Goal: Task Accomplishment & Management: Manage account settings

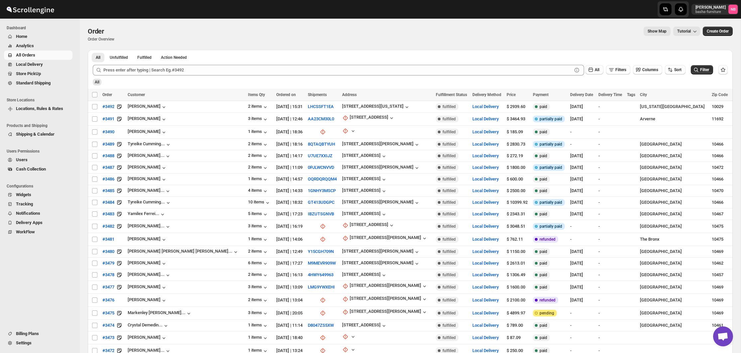
click at [22, 34] on span "Home" at bounding box center [21, 36] width 11 height 5
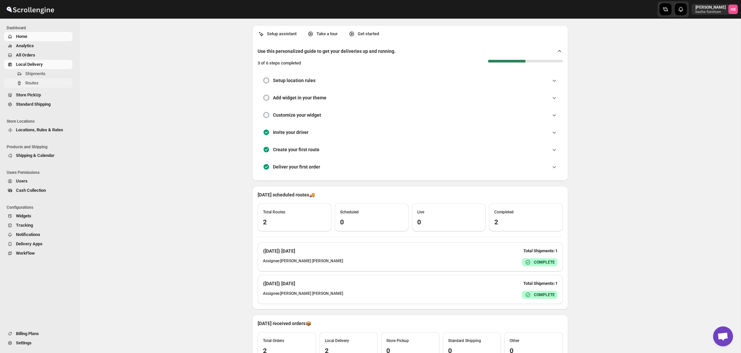
click at [29, 83] on span "Routes" at bounding box center [31, 82] width 13 height 5
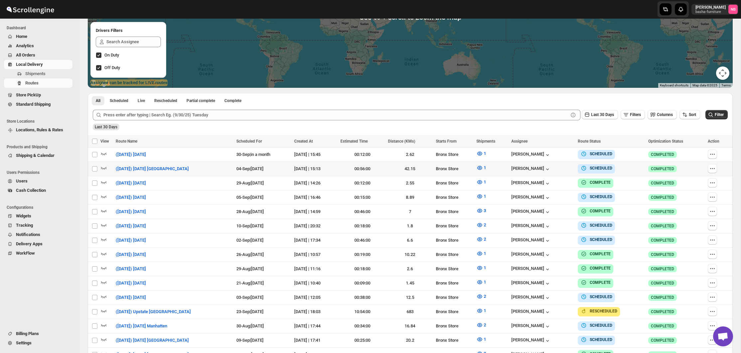
scroll to position [118, 0]
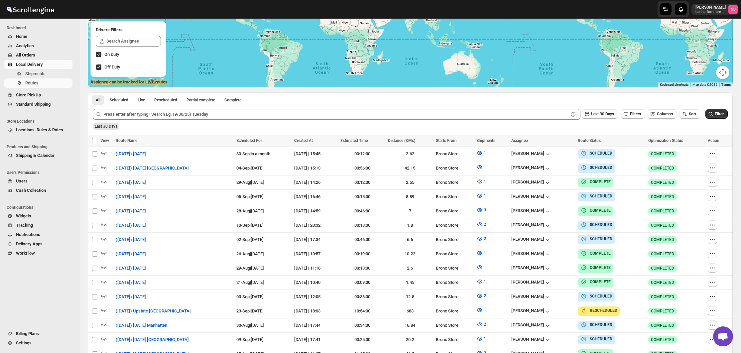
click at [597, 118] on button "Last 30 Days" at bounding box center [600, 113] width 36 height 9
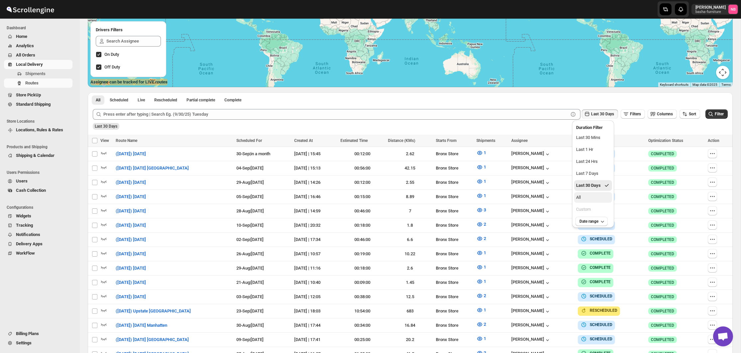
click at [580, 196] on div "All" at bounding box center [578, 197] width 5 height 7
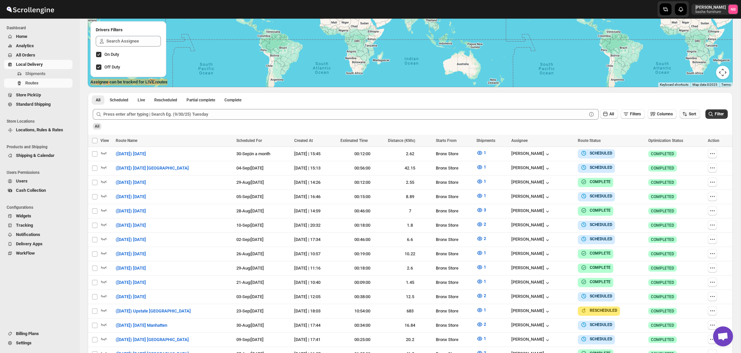
click at [683, 116] on icon "button" at bounding box center [684, 114] width 7 height 7
drag, startPoint x: 681, startPoint y: 152, endPoint x: 683, endPoint y: 144, distance: 7.9
click at [681, 152] on div "Due Date" at bounding box center [678, 149] width 18 height 7
click at [711, 111] on button "Filter" at bounding box center [716, 113] width 22 height 9
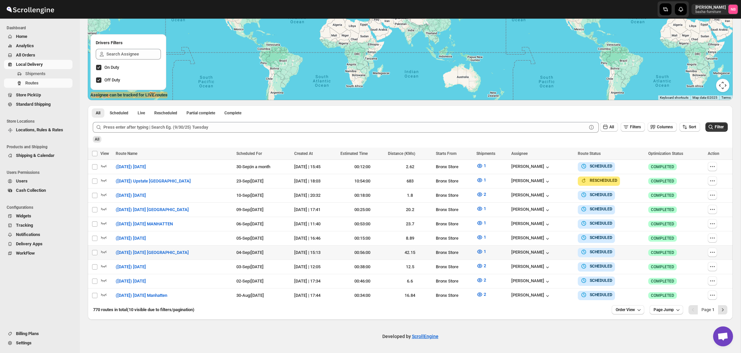
scroll to position [102, 0]
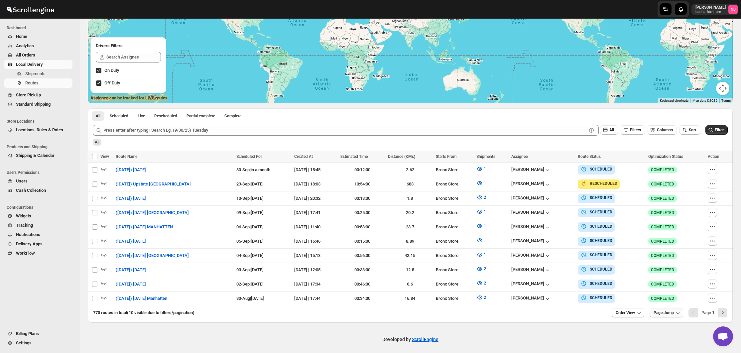
click at [669, 310] on span "Page Jump" at bounding box center [663, 312] width 20 height 5
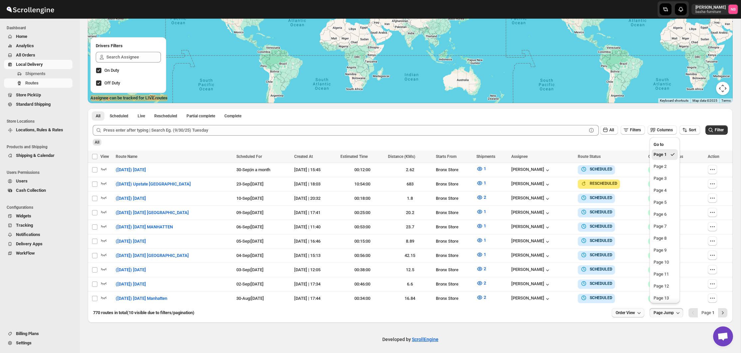
click at [635, 309] on icon "button" at bounding box center [638, 312] width 7 height 7
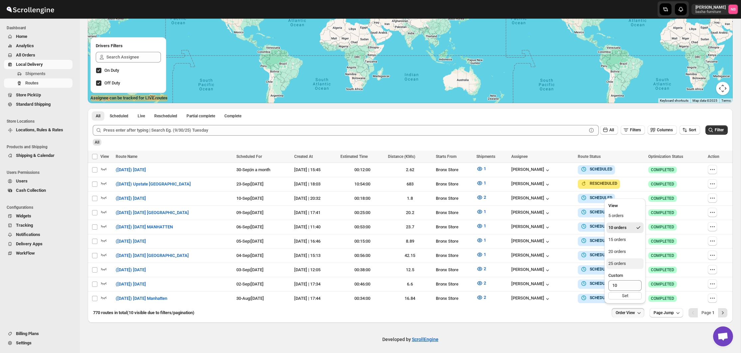
scroll to position [101, 0]
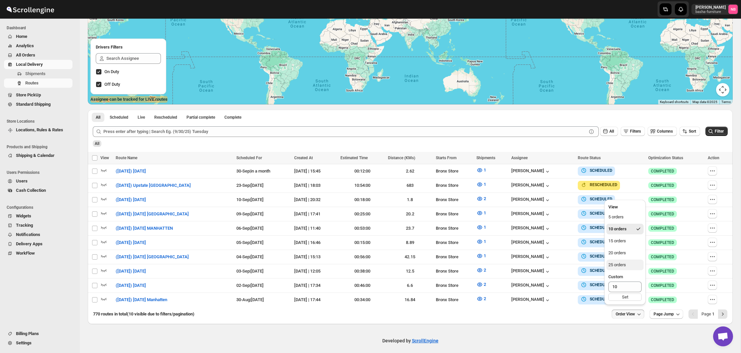
click at [625, 263] on div "25 orders" at bounding box center [617, 265] width 18 height 7
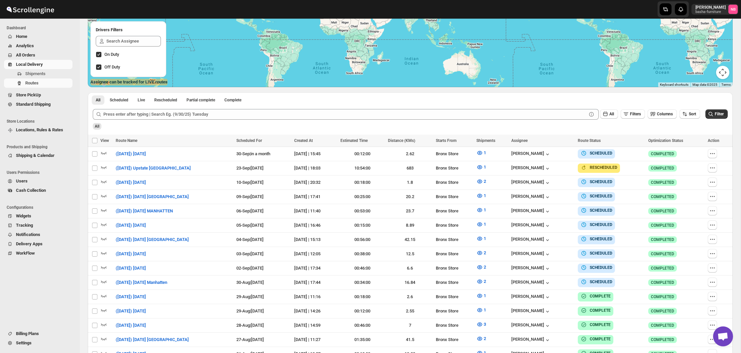
scroll to position [140, 0]
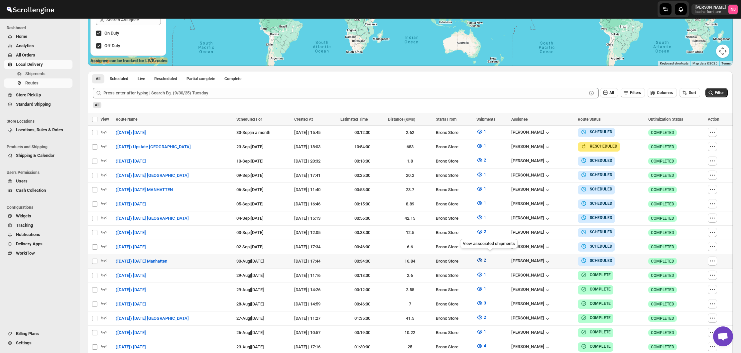
click at [482, 258] on icon "button" at bounding box center [479, 260] width 5 height 4
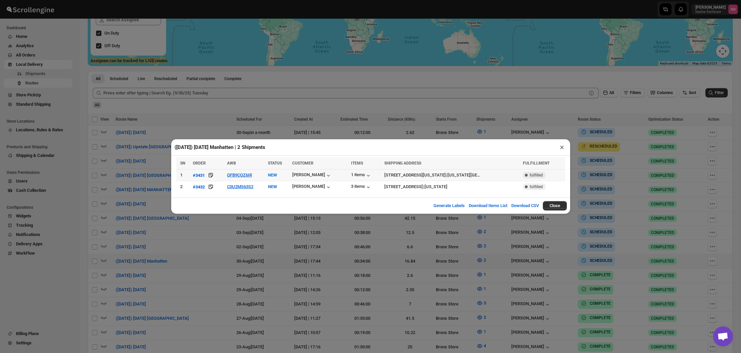
click at [358, 171] on div "1 items" at bounding box center [365, 174] width 29 height 7
click at [377, 254] on div "([DATE]) [DATE] Manhatten | 2 Shipments × SN ORDER AWB STATUS CUSTOMER ITEMS SH…" at bounding box center [370, 176] width 741 height 353
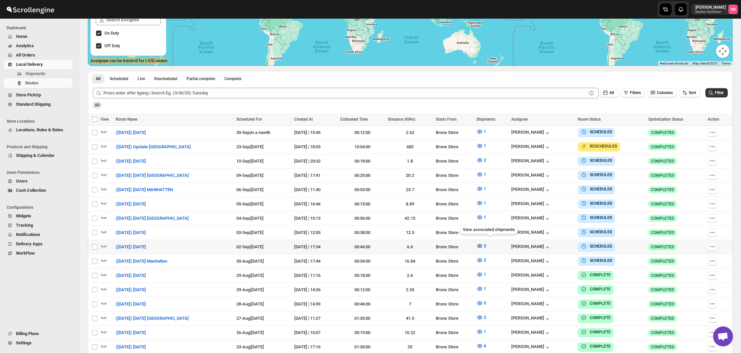
click at [483, 245] on icon "button" at bounding box center [479, 246] width 7 height 7
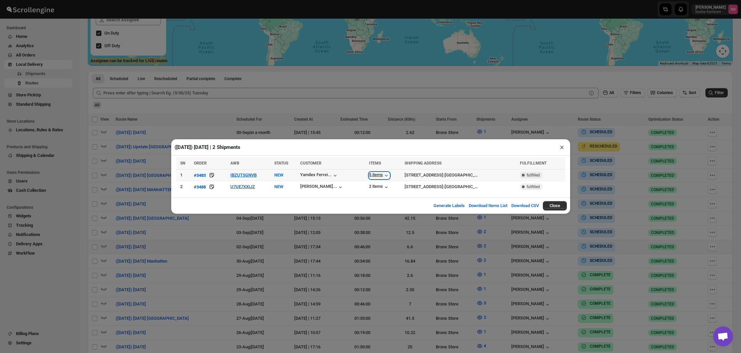
click at [369, 173] on div "5 items" at bounding box center [379, 175] width 21 height 7
click at [369, 184] on div "2 items" at bounding box center [379, 187] width 21 height 7
click at [458, 243] on div "([DATE]) [DATE] | 2 Shipments × SN ORDER AWB STATUS CUSTOMER ITEMS SHIPPING ADD…" at bounding box center [370, 176] width 741 height 353
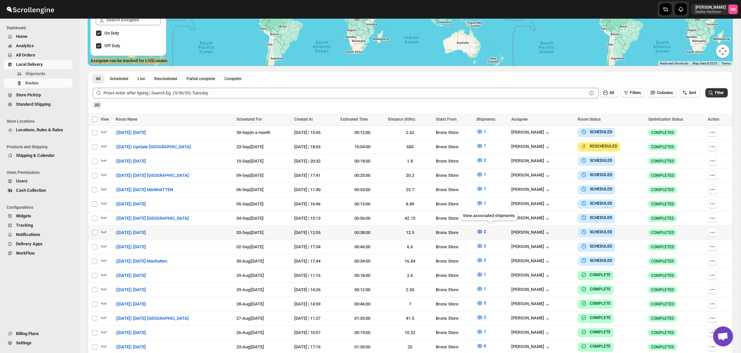
click at [483, 230] on icon "button" at bounding box center [479, 231] width 7 height 7
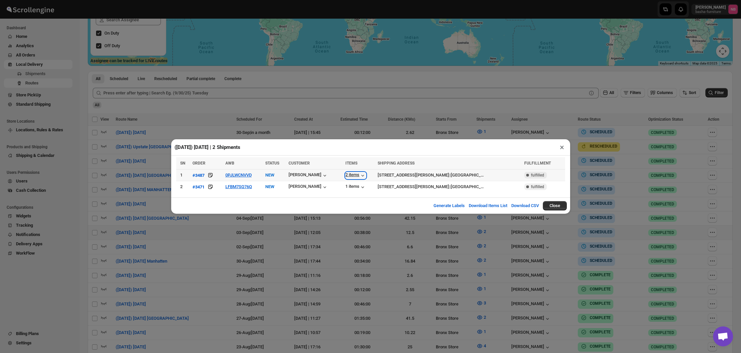
click at [363, 173] on icon "button" at bounding box center [362, 175] width 7 height 7
click at [356, 185] on div "1 items" at bounding box center [355, 187] width 21 height 7
click at [381, 223] on div "([DATE]) [DATE] | 2 Shipments × SN ORDER AWB STATUS CUSTOMER ITEMS SHIPPING ADD…" at bounding box center [370, 176] width 741 height 353
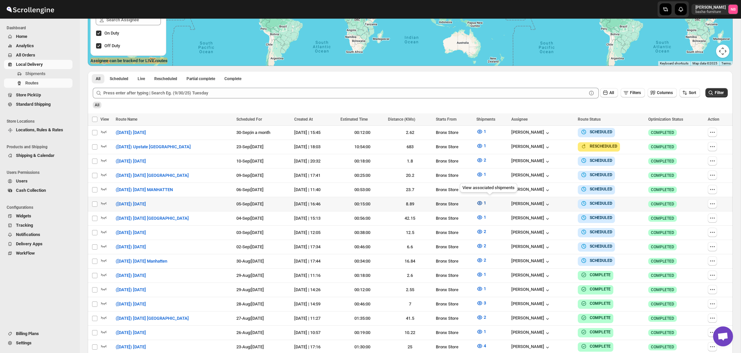
click at [486, 203] on span "1" at bounding box center [485, 202] width 2 height 5
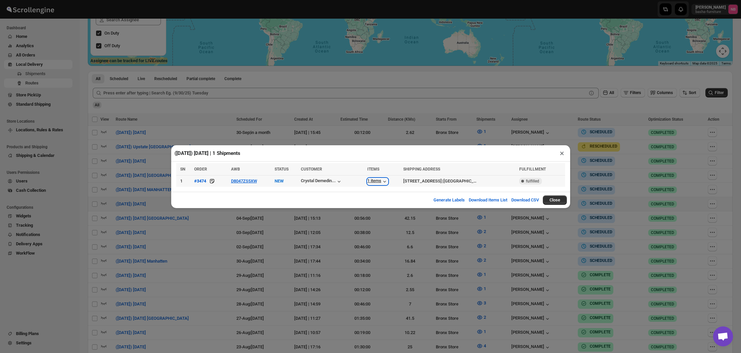
click at [367, 183] on div "1 items" at bounding box center [377, 181] width 21 height 7
click at [414, 219] on div "([DATE]) [DATE] | 1 Shipments × SN ORDER AWB STATUS CUSTOMER ITEMS SHIPPING ADD…" at bounding box center [370, 176] width 741 height 353
